Goal: Task Accomplishment & Management: Manage account settings

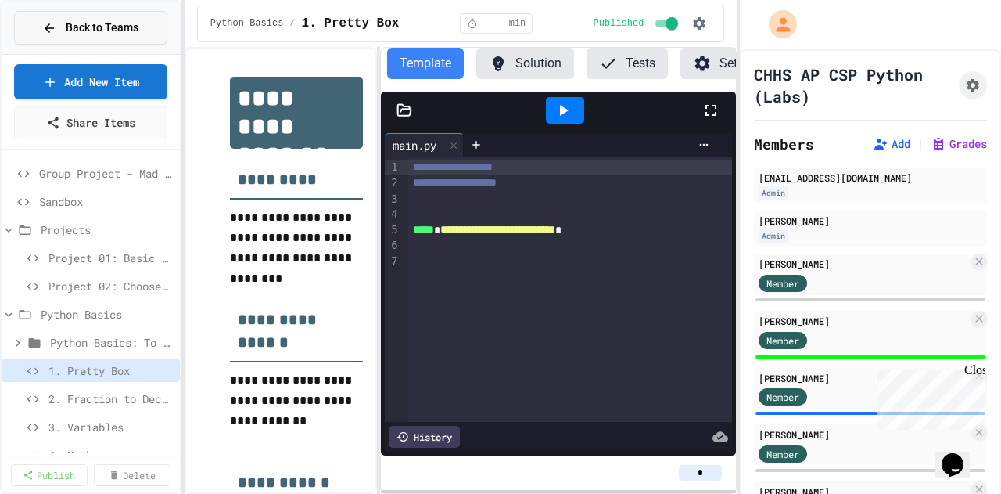
click at [102, 20] on span "Back to Teams" at bounding box center [102, 28] width 73 height 16
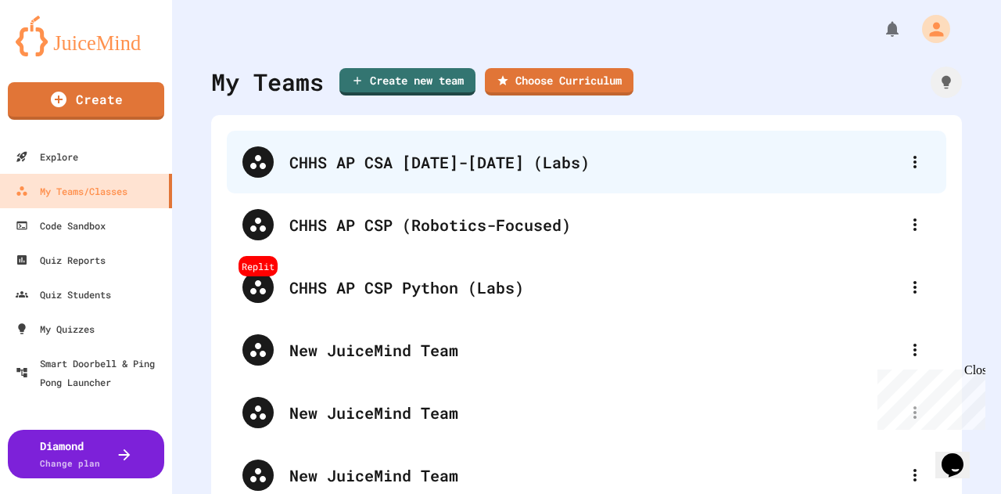
click at [408, 160] on div "CHHS AP CSA [DATE]-[DATE] (Labs)" at bounding box center [594, 161] width 610 height 23
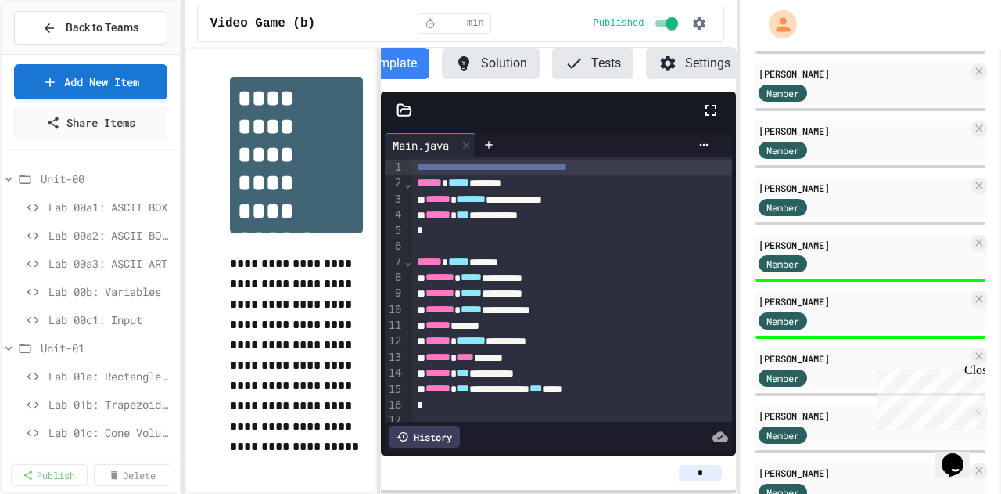
scroll to position [921, 0]
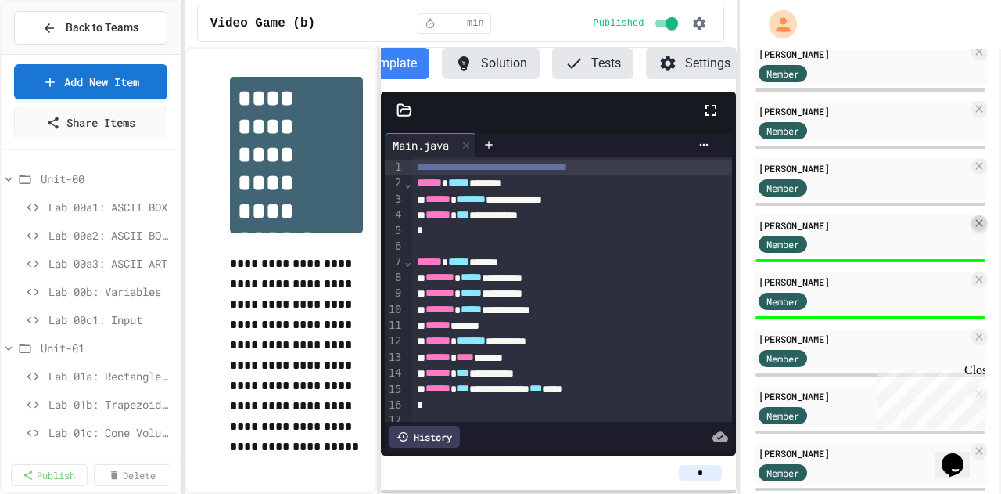
click at [973, 223] on icon at bounding box center [979, 223] width 13 height 13
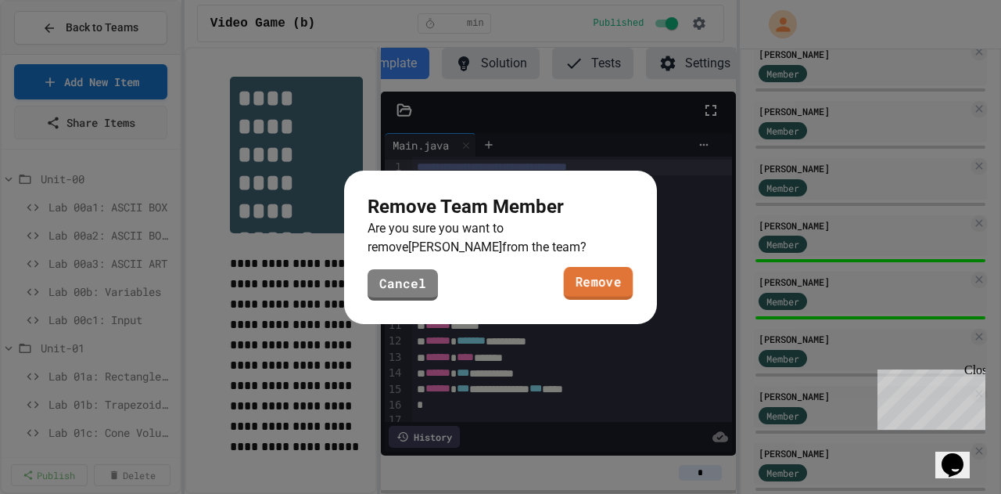
click at [616, 288] on link "Remove" at bounding box center [599, 283] width 70 height 33
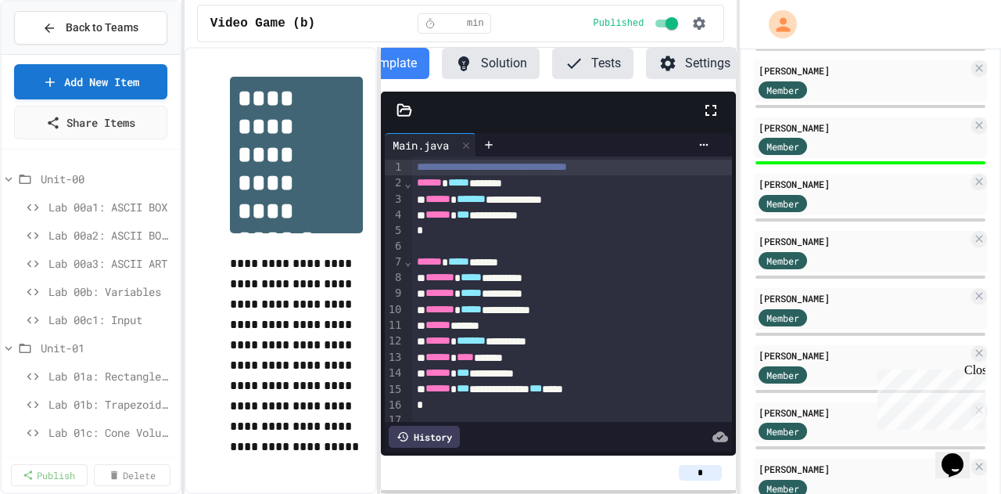
scroll to position [1022, 0]
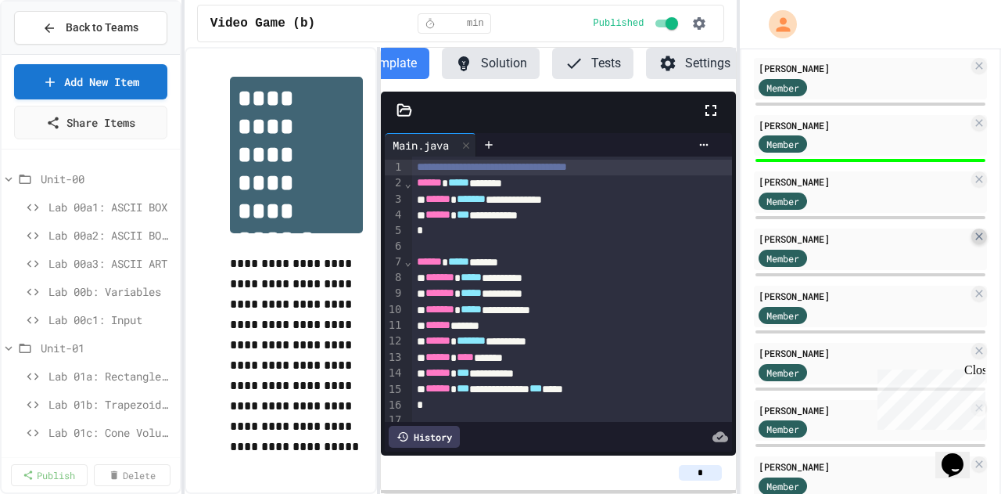
click at [973, 232] on icon at bounding box center [979, 236] width 13 height 13
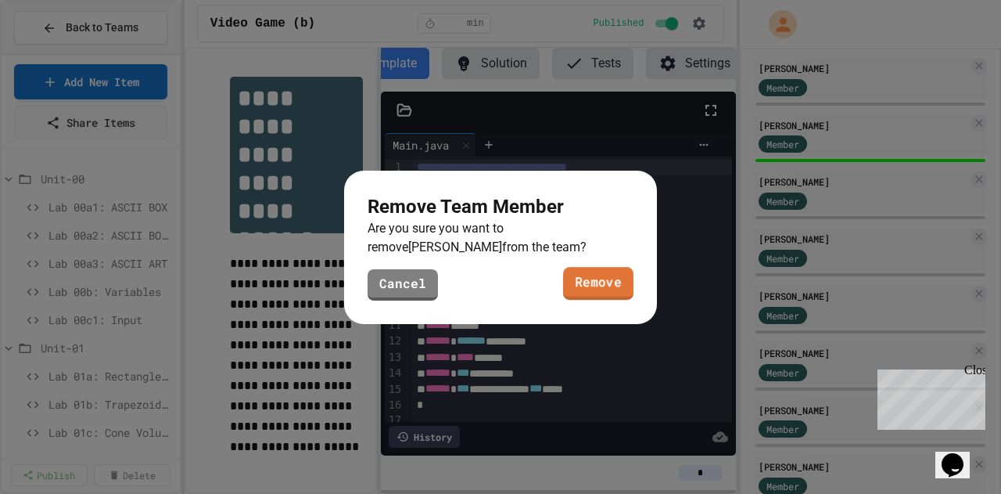
click at [607, 278] on link "Remove" at bounding box center [598, 283] width 70 height 33
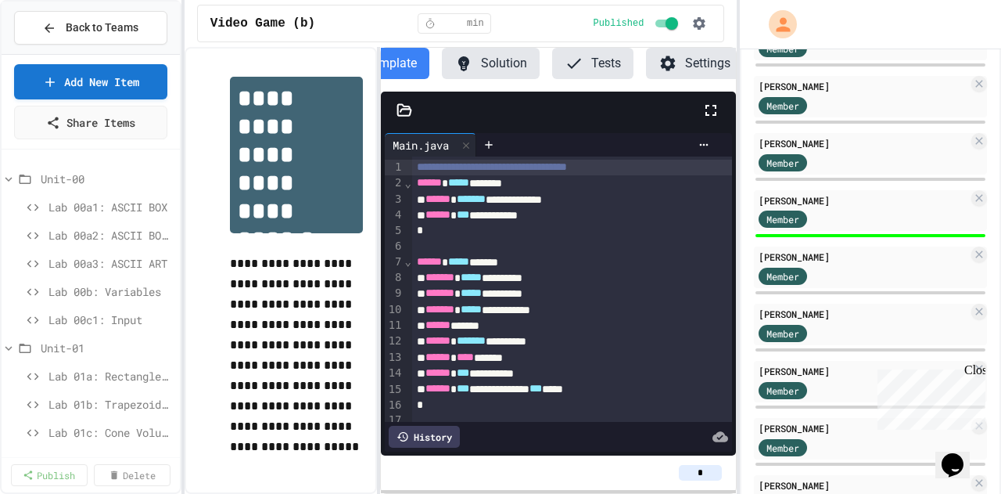
scroll to position [964, 0]
